Goal: Obtain resource: Download file/media

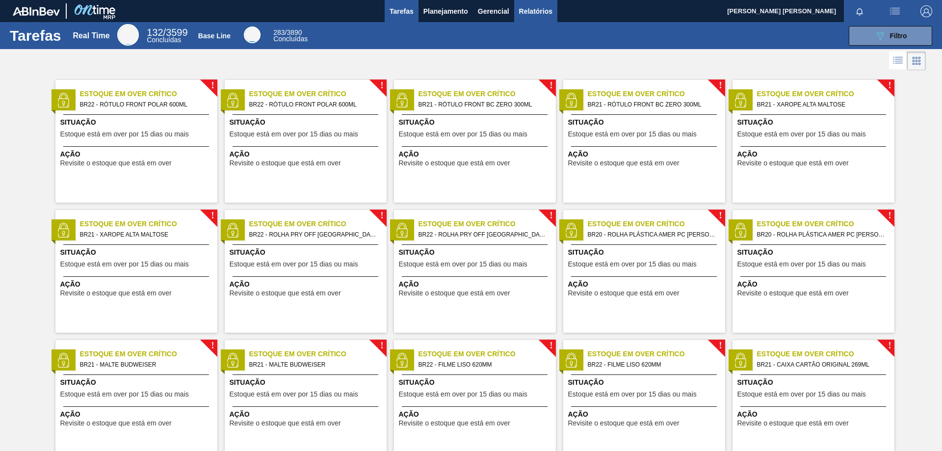
click at [535, 12] on span "Relatórios" at bounding box center [535, 11] width 33 height 12
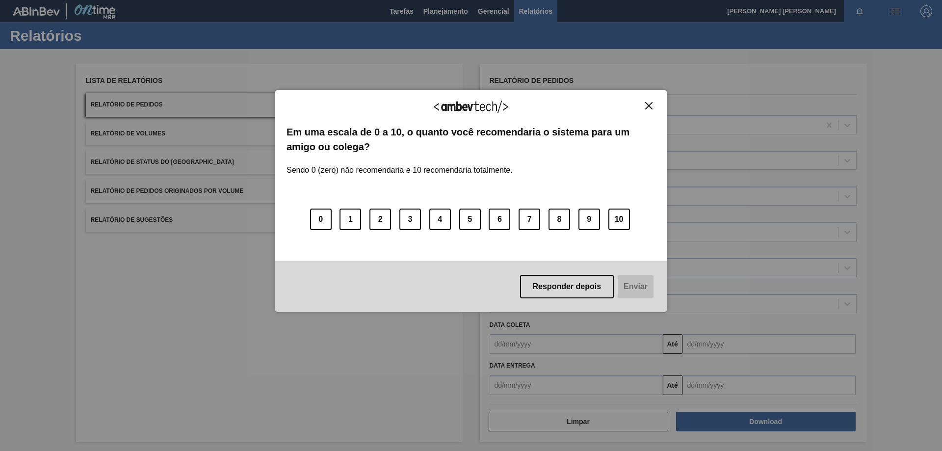
click at [654, 106] on button "Close" at bounding box center [649, 106] width 13 height 8
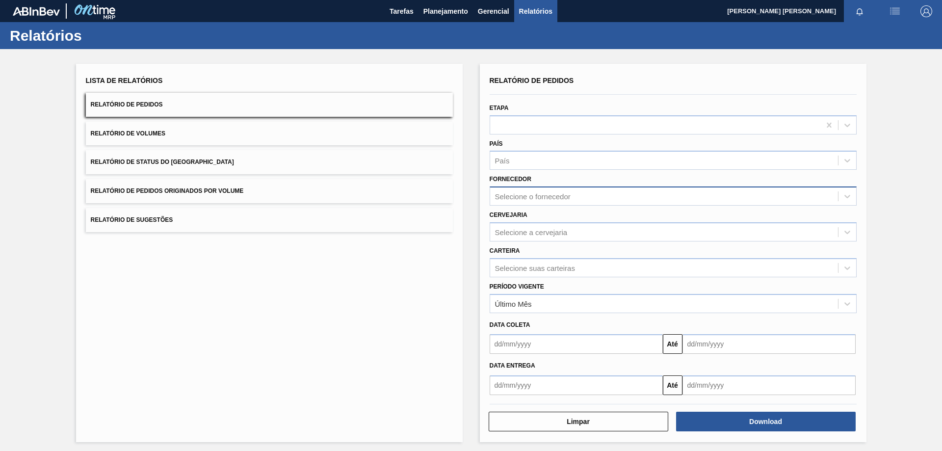
click at [615, 199] on div "Selecione o fornecedor" at bounding box center [664, 196] width 348 height 14
drag, startPoint x: 384, startPoint y: 317, endPoint x: 404, endPoint y: 294, distance: 30.2
click at [388, 311] on div "Lista de Relatórios Relatório de Pedidos Relatório de Volumes Relatório de Stat…" at bounding box center [269, 253] width 387 height 378
drag, startPoint x: 554, startPoint y: 214, endPoint x: 555, endPoint y: 224, distance: 10.4
click at [554, 215] on div "Cervejaria Selecione a cervejaria" at bounding box center [673, 224] width 367 height 33
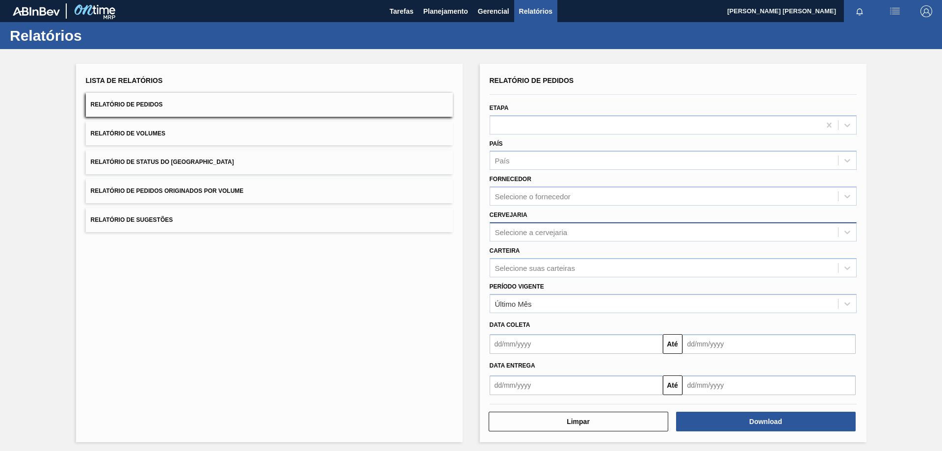
click at [555, 227] on div "Selecione a cervejaria" at bounding box center [664, 232] width 348 height 14
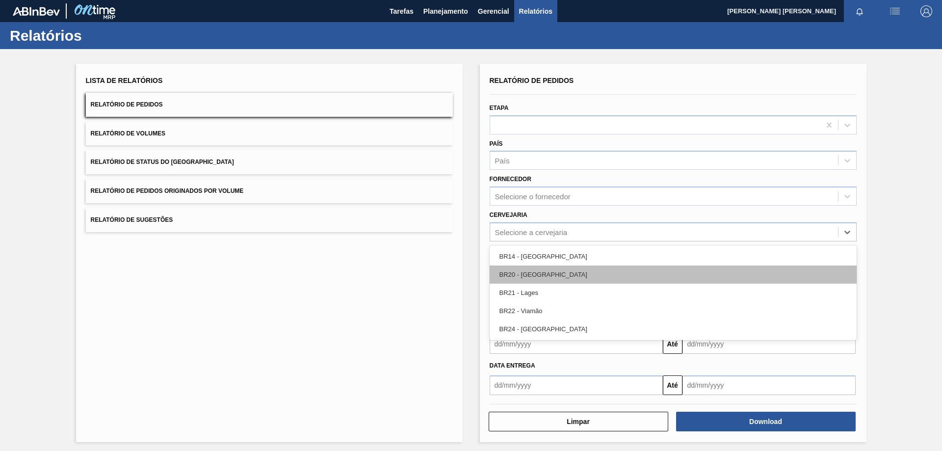
click at [542, 275] on div "BR20 - [GEOGRAPHIC_DATA]" at bounding box center [673, 275] width 367 height 18
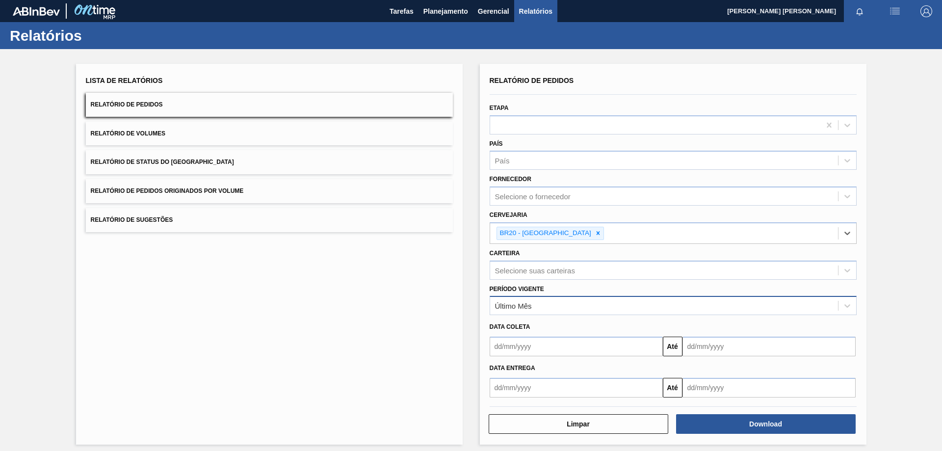
click at [555, 312] on div "Último Mês" at bounding box center [664, 306] width 348 height 14
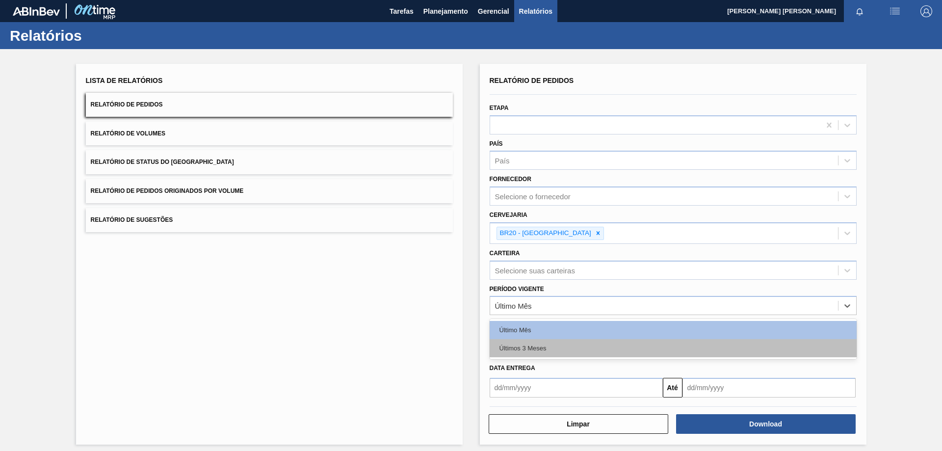
click at [532, 350] on div "Últimos 3 Meses" at bounding box center [673, 348] width 367 height 18
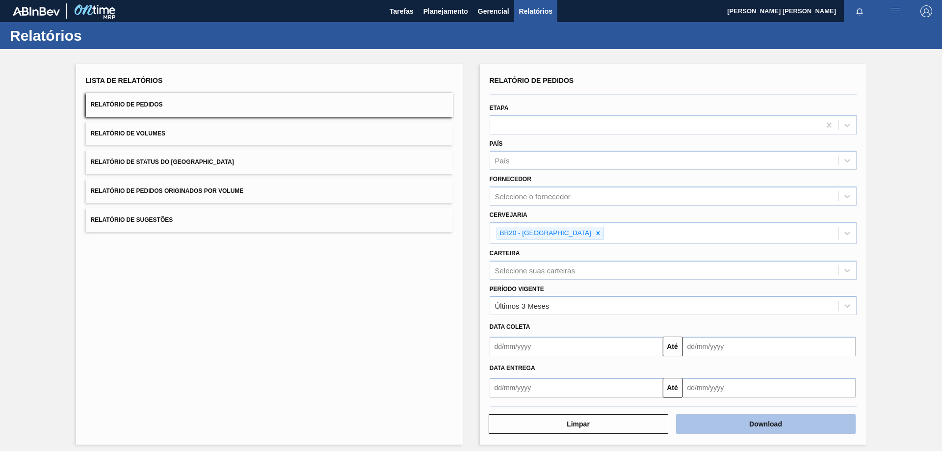
click at [754, 427] on button "Download" at bounding box center [766, 424] width 180 height 20
